Goal: Task Accomplishment & Management: Use online tool/utility

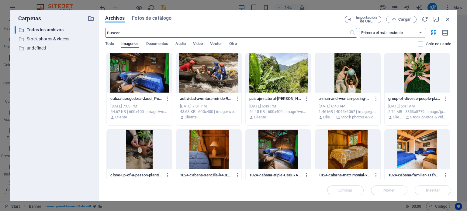
select select "ms"
select select "s"
select select "progressive"
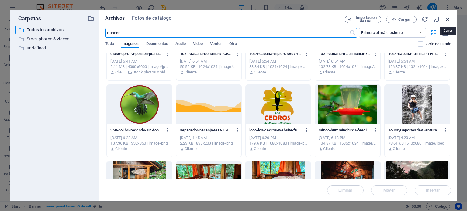
click at [448, 17] on icon "button" at bounding box center [447, 19] width 7 height 7
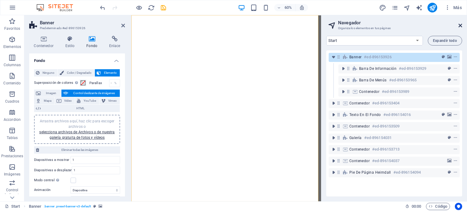
click at [460, 24] on icon at bounding box center [460, 25] width 4 height 5
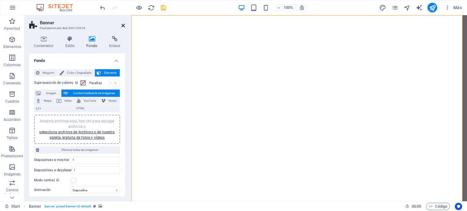
click at [124, 25] on icon at bounding box center [123, 25] width 4 height 5
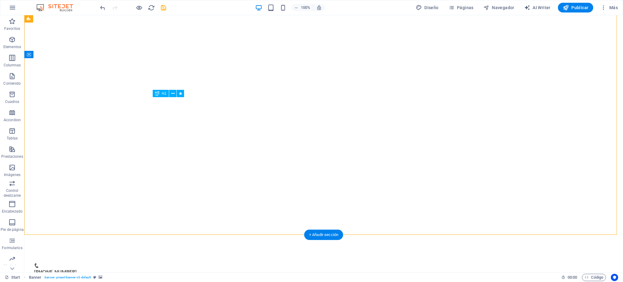
scroll to position [10, 0]
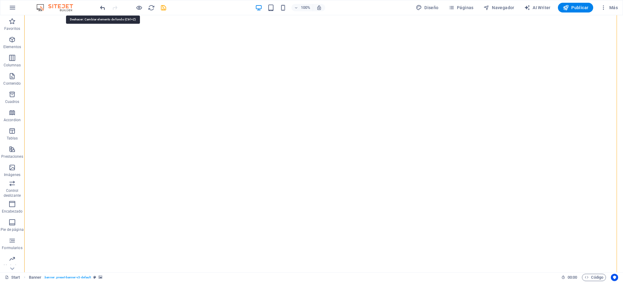
click at [102, 5] on icon "undo" at bounding box center [102, 7] width 7 height 7
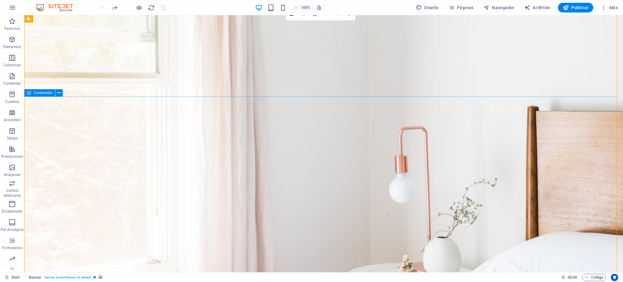
scroll to position [0, 0]
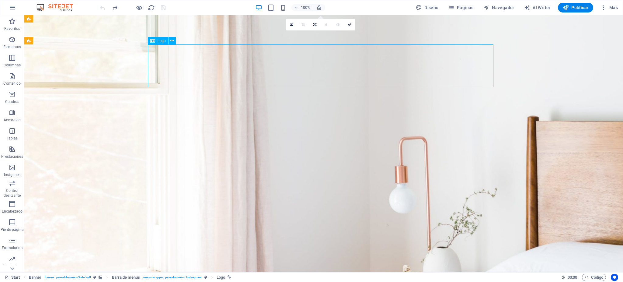
select select "px"
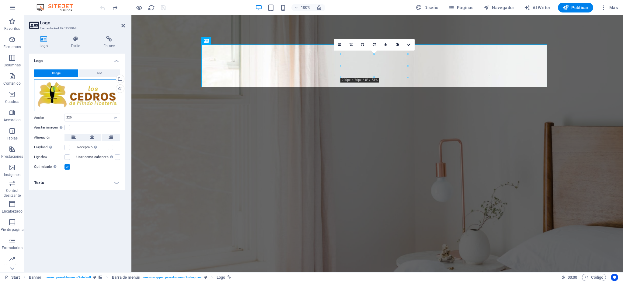
click at [91, 97] on div "Arrastra archivos aquí, haz clic para escoger archivos o selecciona archivos de…" at bounding box center [77, 95] width 86 height 32
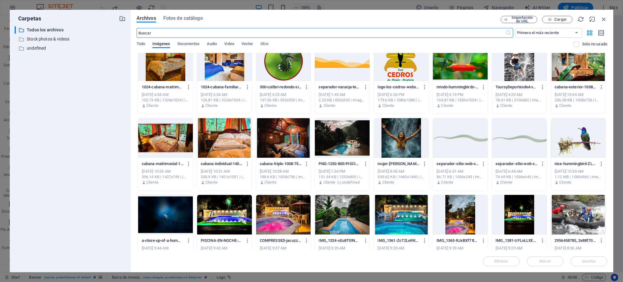
scroll to position [81, 0]
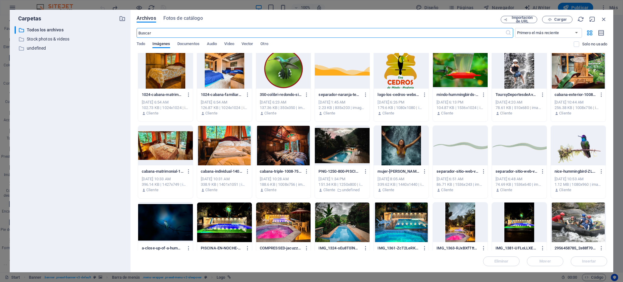
click at [403, 78] on div at bounding box center [401, 69] width 55 height 40
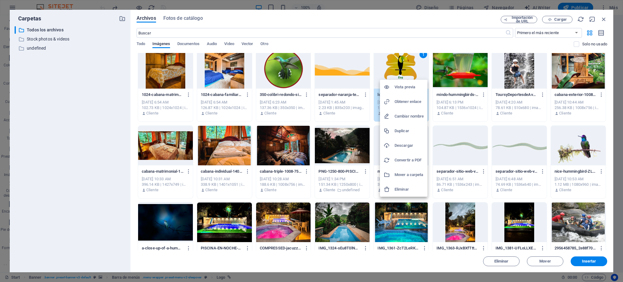
click at [412, 100] on h6 "Obtener enlace" at bounding box center [408, 101] width 29 height 7
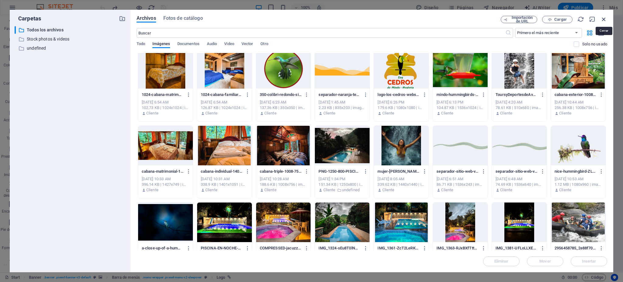
click at [467, 17] on icon "button" at bounding box center [603, 19] width 7 height 7
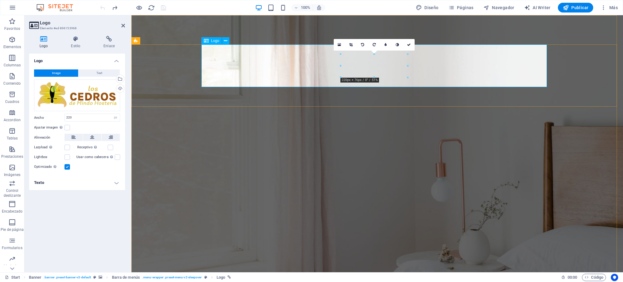
click at [54, 99] on div "Arrastra archivos aquí, haz clic para escoger archivos o selecciona archivos de…" at bounding box center [77, 95] width 86 height 32
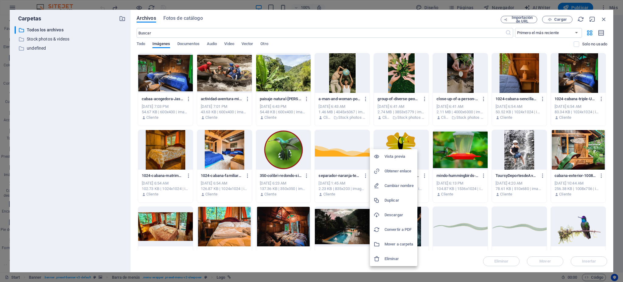
click at [409, 169] on h6 "Obtener enlace" at bounding box center [398, 170] width 29 height 7
